Goal: Information Seeking & Learning: Stay updated

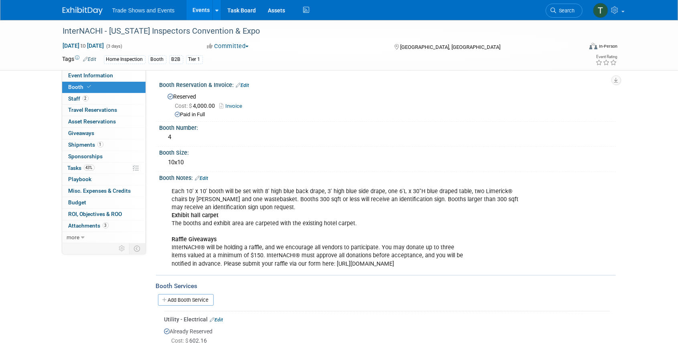
click at [190, 8] on link "Events" at bounding box center [200, 10] width 29 height 20
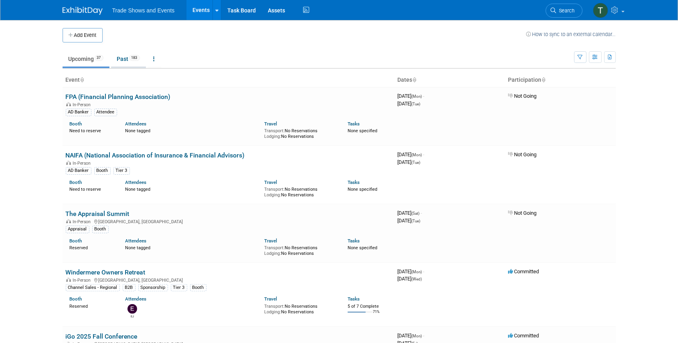
click at [129, 62] on link "Past 183" at bounding box center [128, 58] width 35 height 15
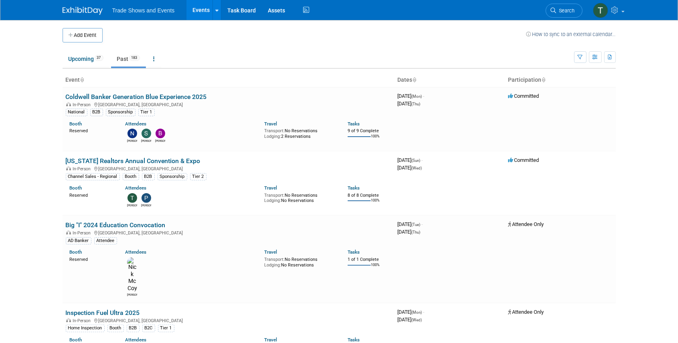
click at [123, 61] on link "Past 183" at bounding box center [128, 58] width 35 height 15
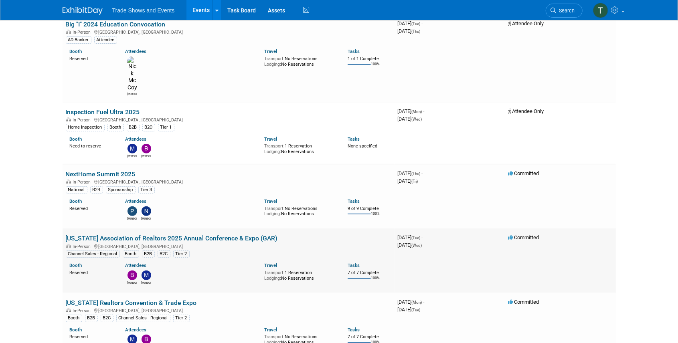
scroll to position [214, 0]
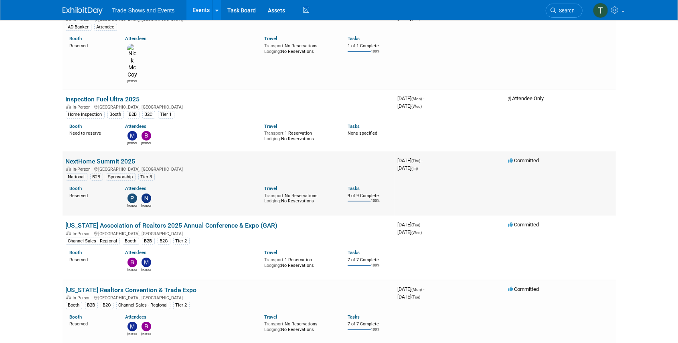
click at [116, 157] on link "NextHome Summit 2025" at bounding box center [101, 161] width 70 height 8
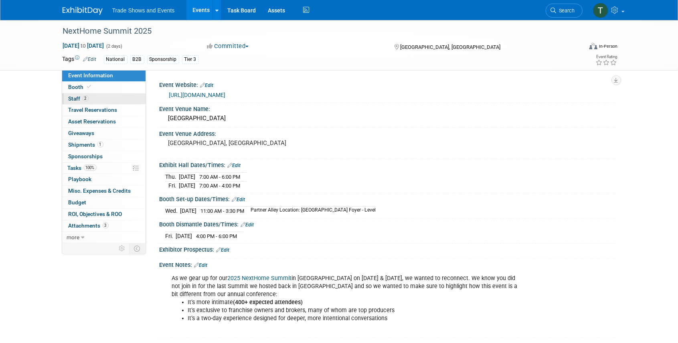
click at [85, 101] on span "2" at bounding box center [86, 98] width 6 height 6
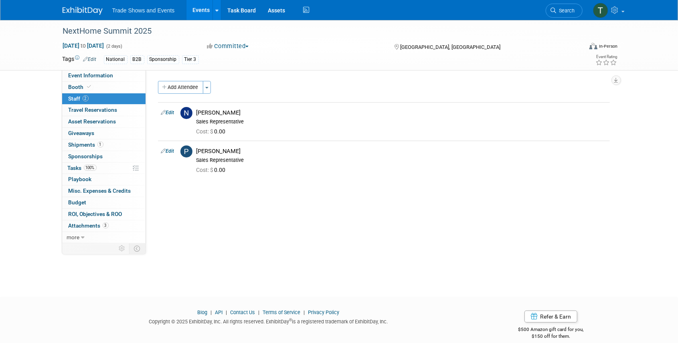
click at [201, 11] on link "Events" at bounding box center [200, 10] width 29 height 20
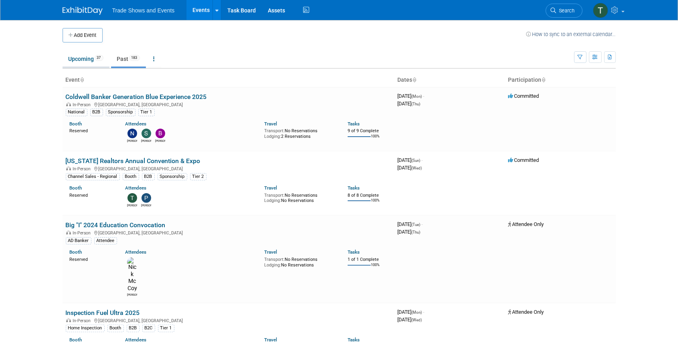
click at [83, 58] on link "Upcoming 37" at bounding box center [86, 58] width 47 height 15
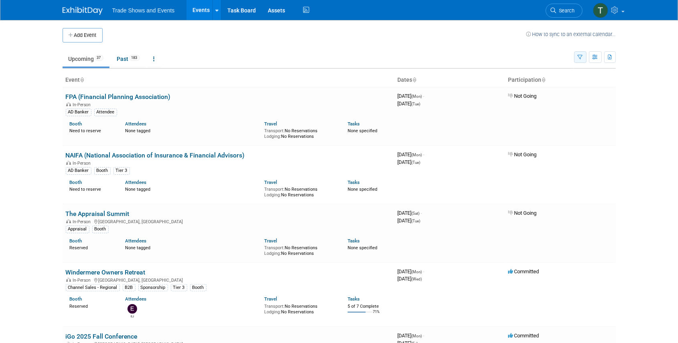
click at [581, 53] on button "button" at bounding box center [580, 57] width 12 height 12
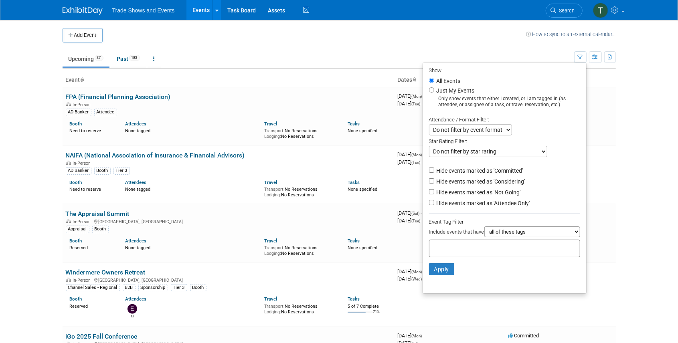
click at [506, 192] on label "Hide events marked as 'Not Going'" at bounding box center [478, 192] width 86 height 8
click at [434, 192] on input "Hide events marked as 'Not Going'" at bounding box center [431, 191] width 5 height 5
checkbox input "true"
click at [443, 268] on button "Apply" at bounding box center [442, 269] width 26 height 12
